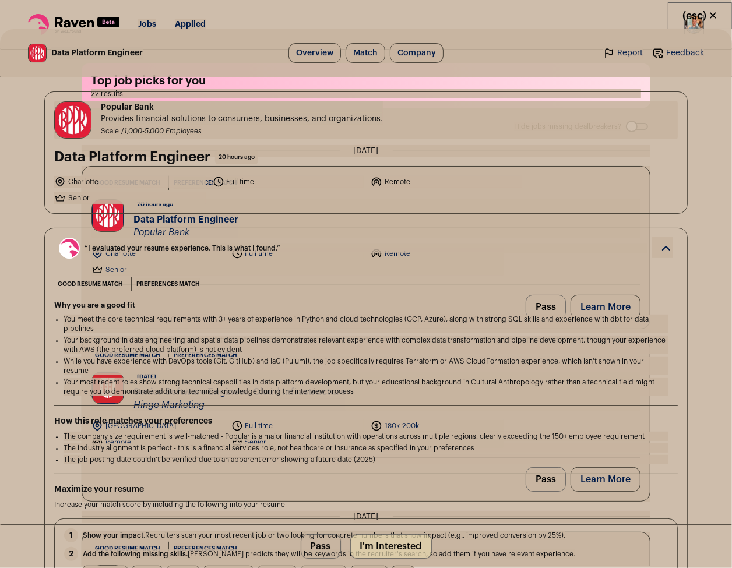
click at [411, 540] on button "I'm Interested" at bounding box center [391, 546] width 82 height 24
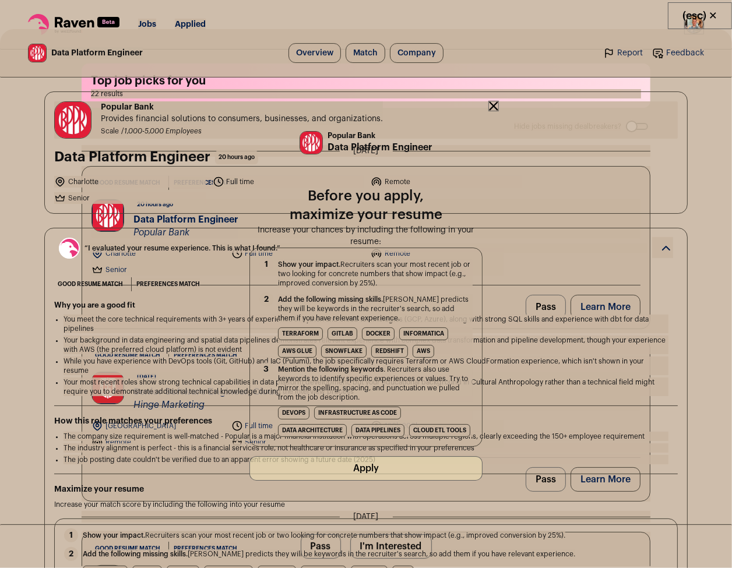
click at [404, 461] on button "Apply" at bounding box center [365, 468] width 233 height 24
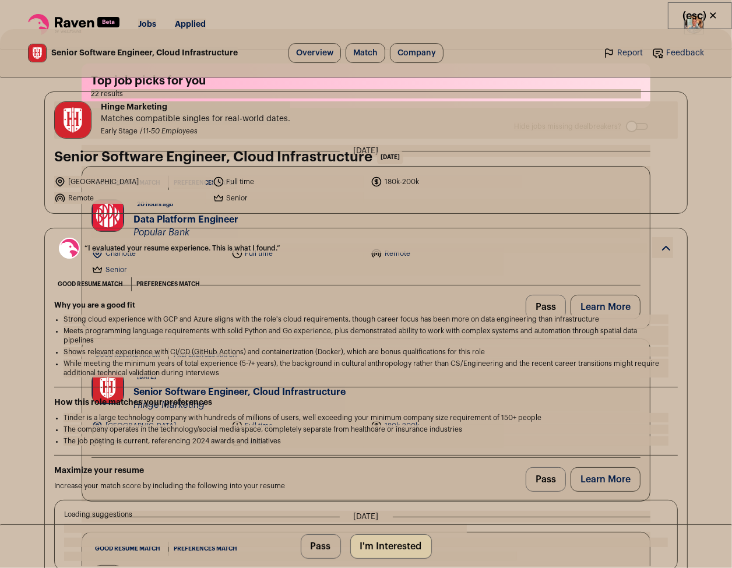
click at [387, 541] on button "I'm Interested" at bounding box center [391, 546] width 82 height 24
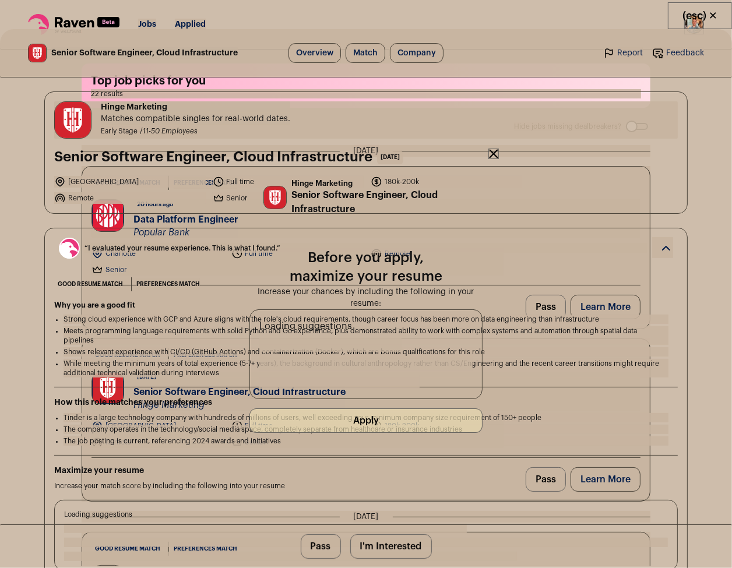
click at [382, 423] on button "Apply" at bounding box center [365, 421] width 233 height 24
